Goal: Transaction & Acquisition: Purchase product/service

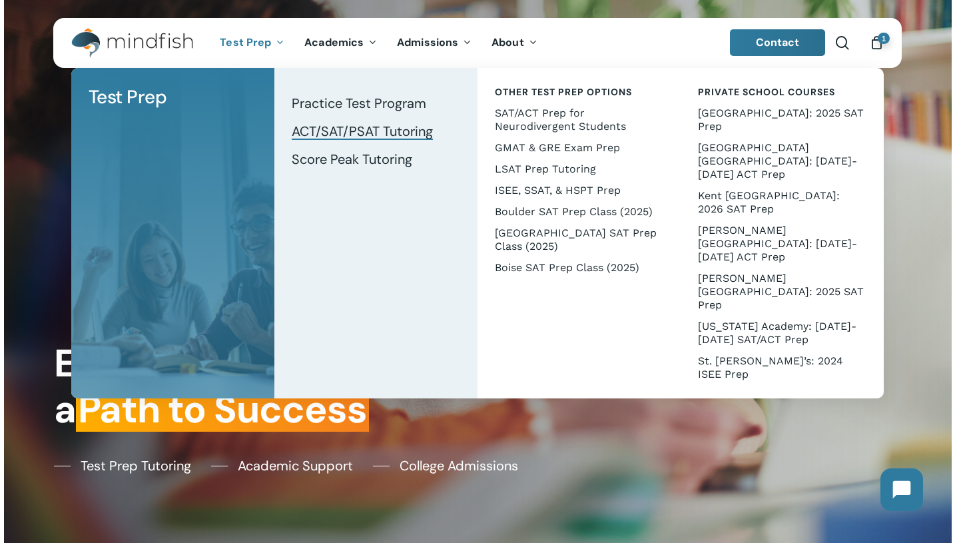
click at [365, 134] on span "ACT/SAT/PSAT Tutoring" at bounding box center [362, 131] width 141 height 17
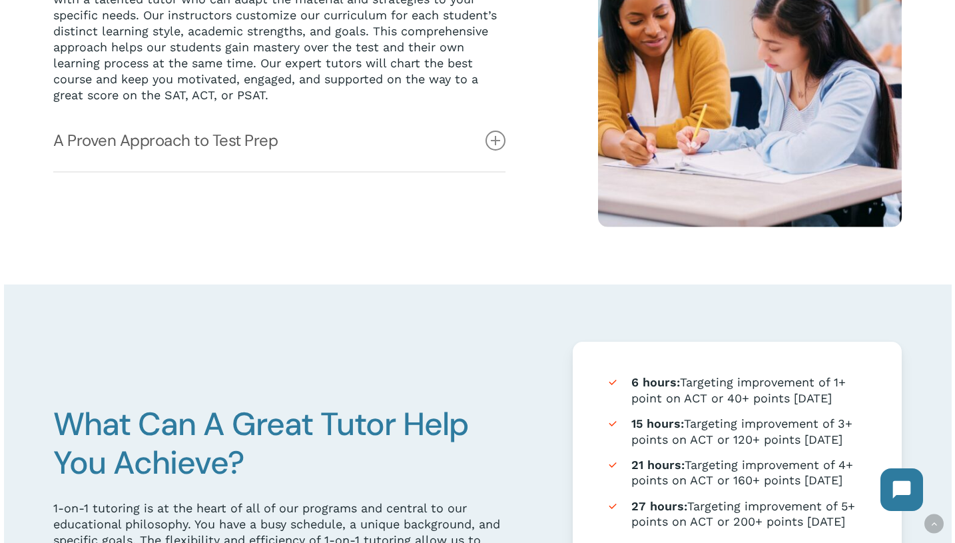
scroll to position [470, 0]
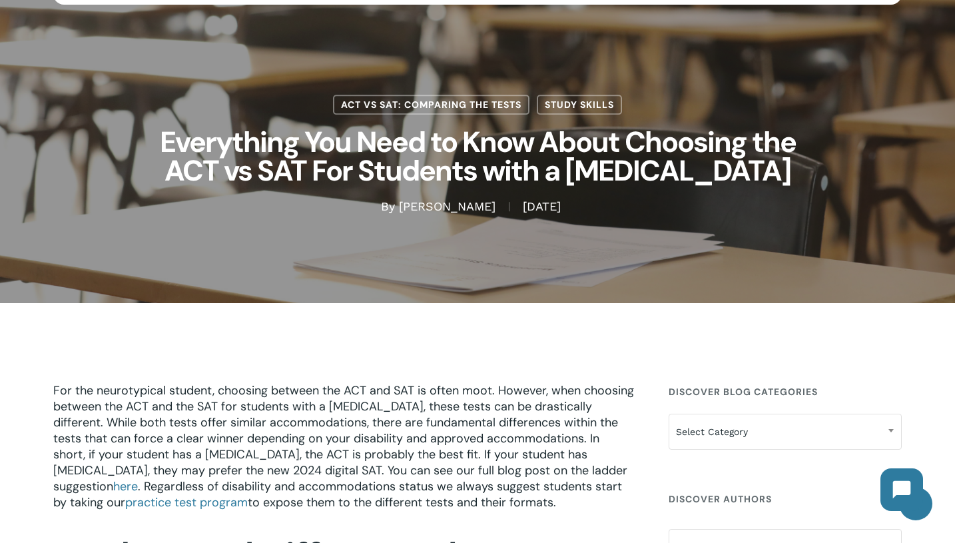
scroll to position [58, 0]
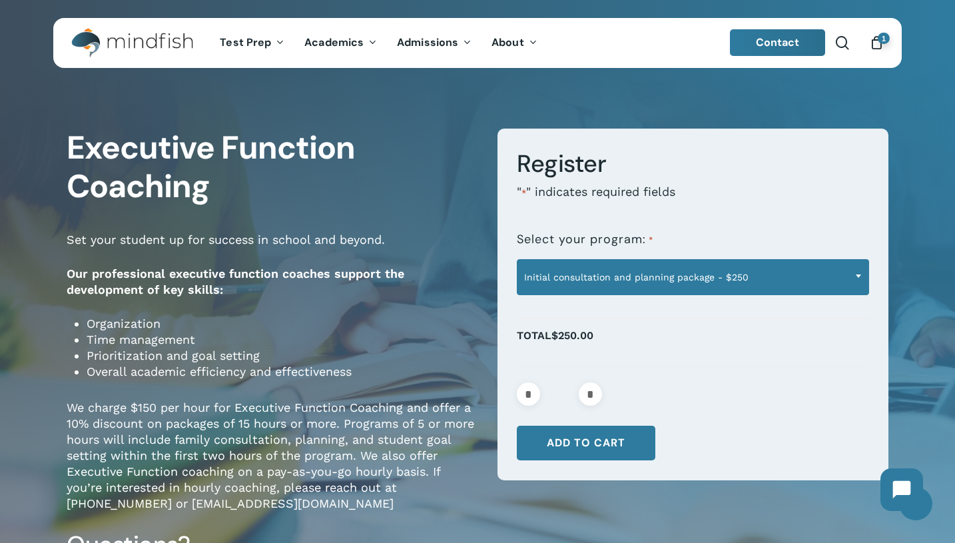
click at [582, 270] on span "Initial consultation and planning package - $250" at bounding box center [693, 277] width 350 height 28
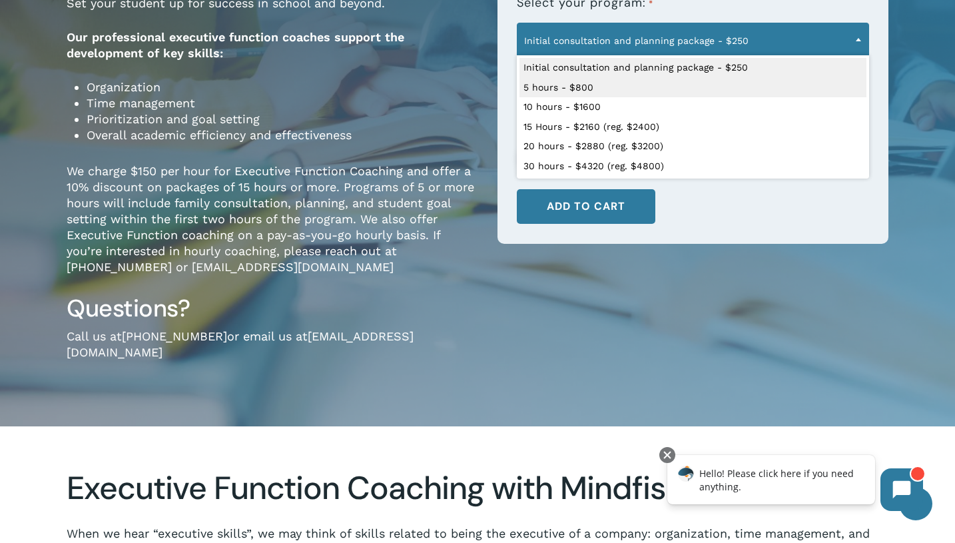
scroll to position [237, 0]
click at [219, 167] on p "We charge $150 per hour for Executive Function Coaching and offer a 10% discoun…" at bounding box center [272, 228] width 411 height 130
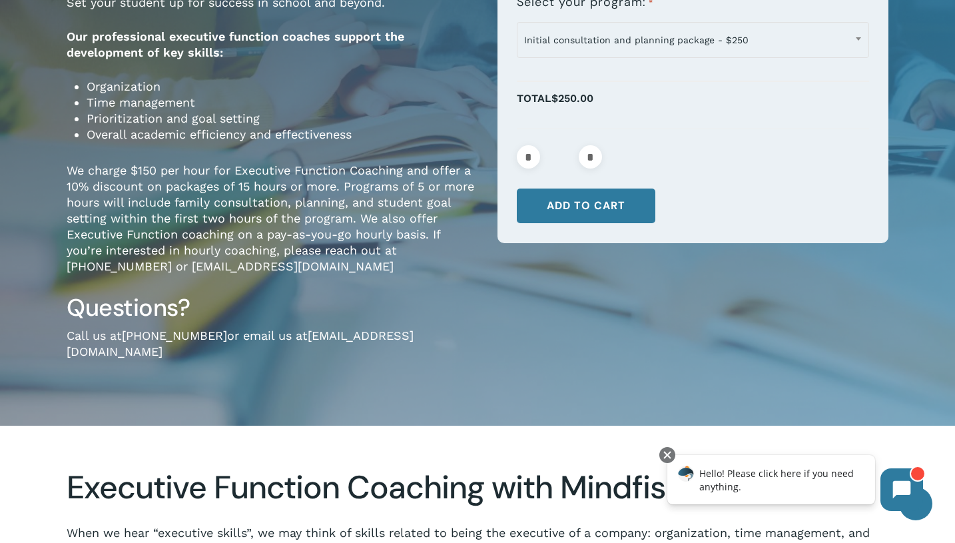
click at [101, 243] on p "We charge $150 per hour for Executive Function Coaching and offer a 10% discoun…" at bounding box center [272, 228] width 411 height 130
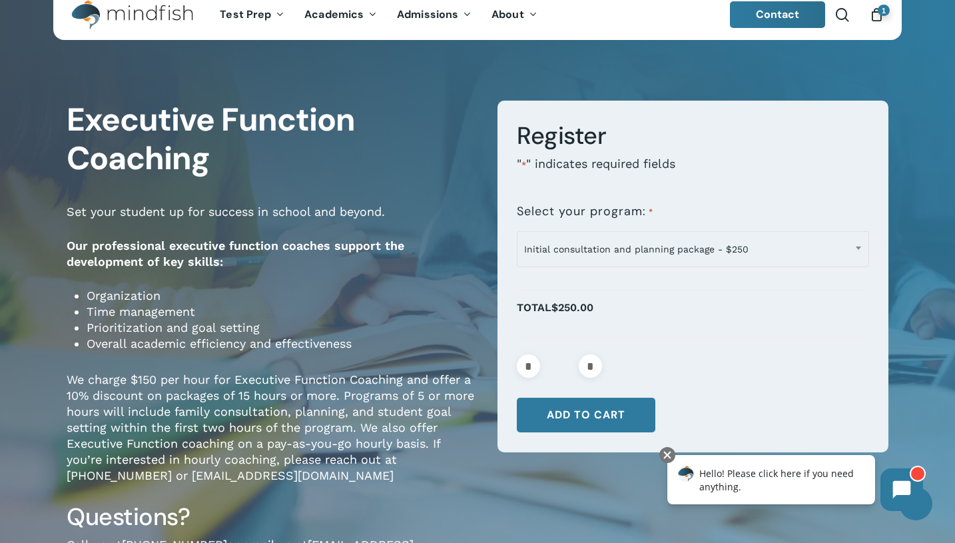
scroll to position [22, 0]
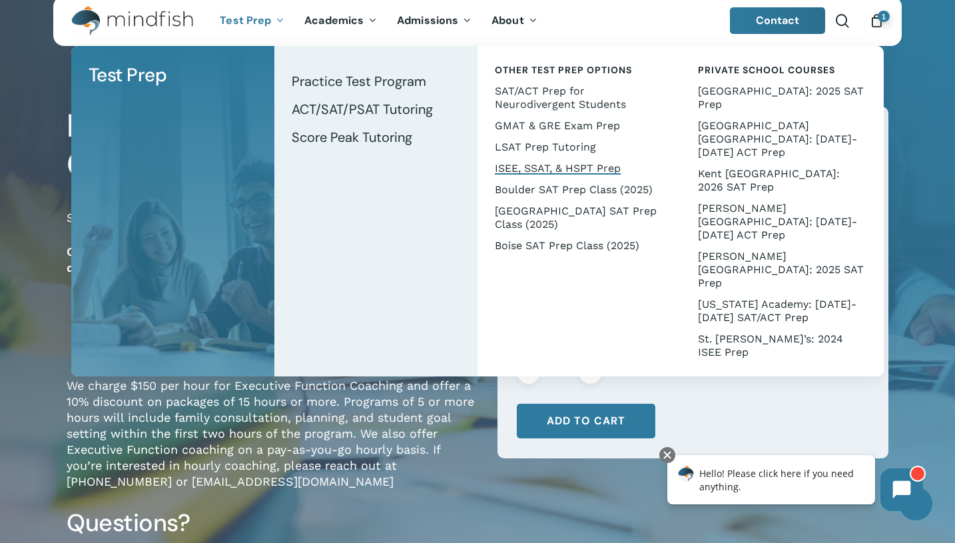
click at [531, 166] on span "ISEE, SSAT, & HSPT Prep" at bounding box center [558, 168] width 126 height 13
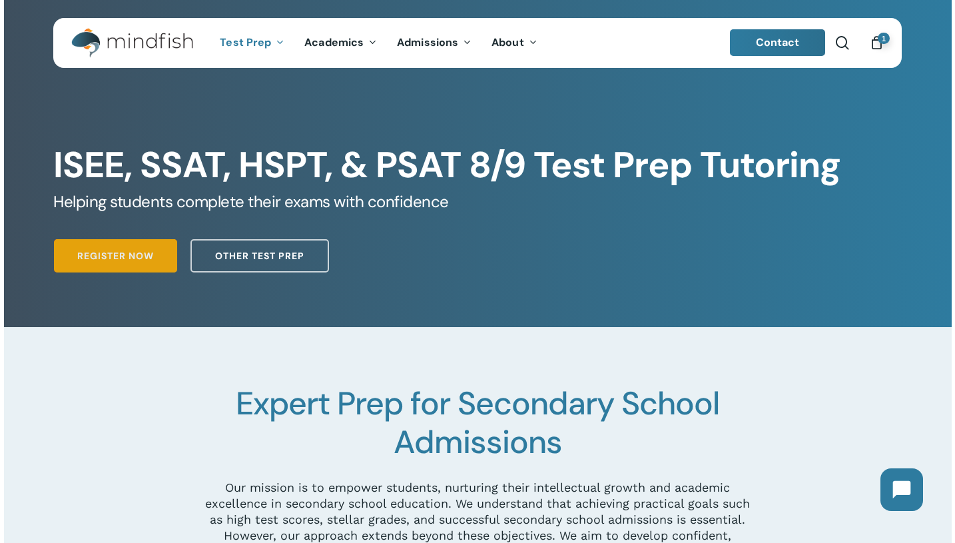
click at [156, 255] on link "Register Now" at bounding box center [115, 255] width 123 height 33
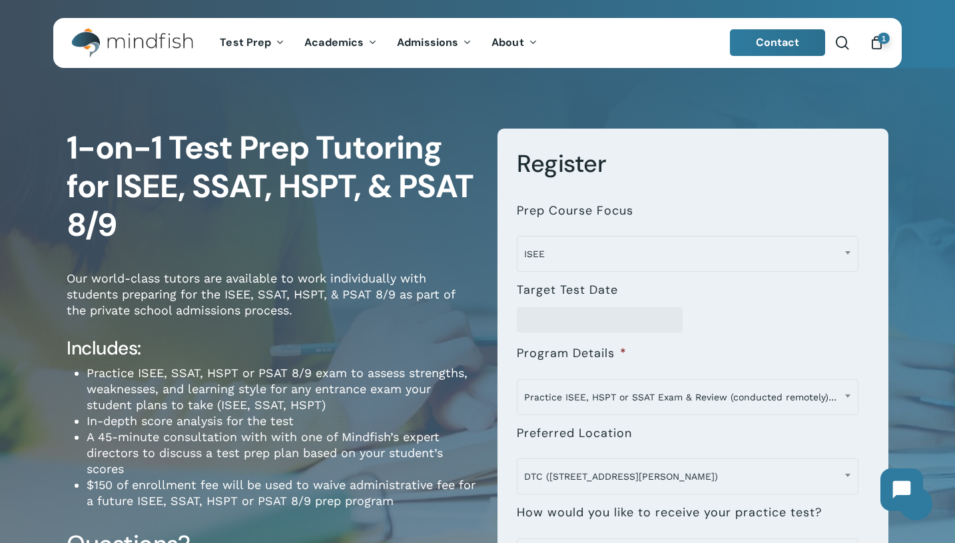
scroll to position [182, 0]
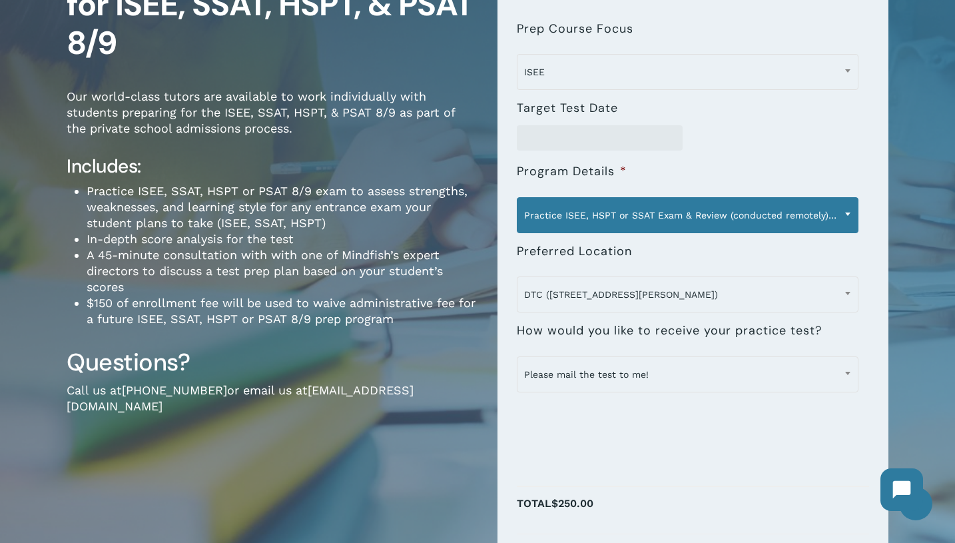
click at [610, 213] on span "Practice ISEE, HSPT or SSAT Exam & Review (conducted remotely) - $250" at bounding box center [688, 215] width 340 height 28
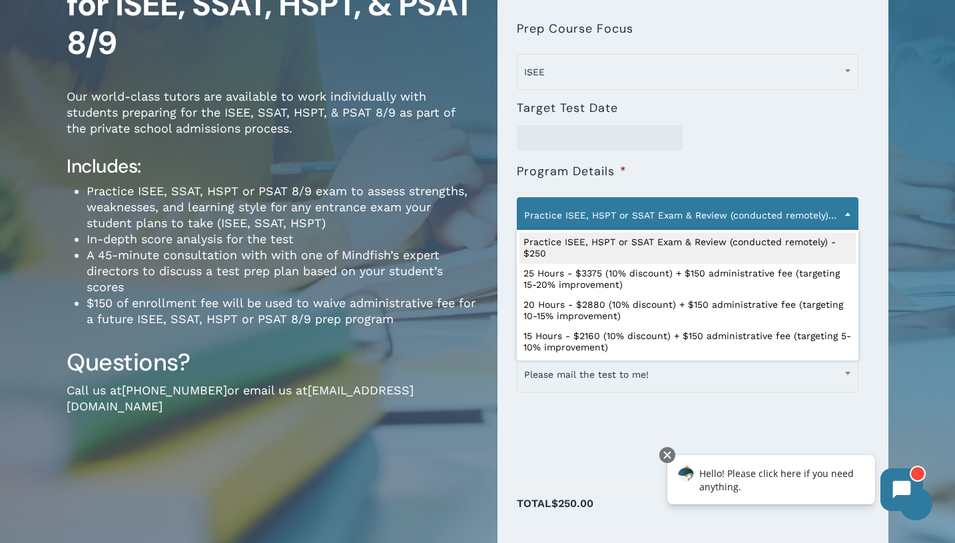
scroll to position [0, 0]
